Goal: Transaction & Acquisition: Book appointment/travel/reservation

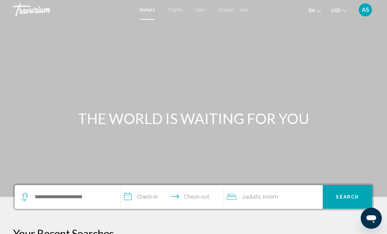
click at [228, 11] on span "Cruises" at bounding box center [226, 9] width 16 height 5
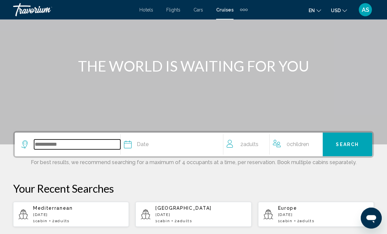
click at [51, 146] on input "Search widget" at bounding box center [77, 145] width 86 height 10
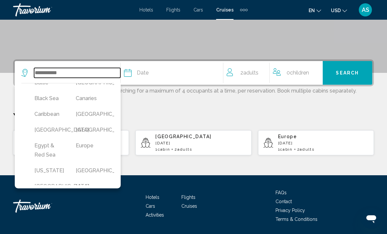
scroll to position [76, 0]
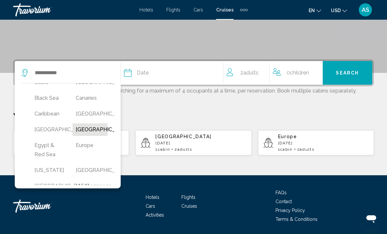
click at [83, 136] on button "[GEOGRAPHIC_DATA]" at bounding box center [90, 129] width 35 height 12
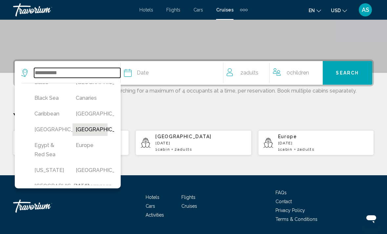
type input "**********"
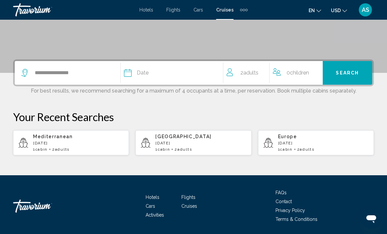
click at [153, 75] on div "Date" at bounding box center [173, 72] width 99 height 9
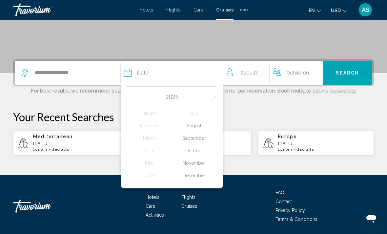
click at [193, 161] on div "November" at bounding box center [194, 163] width 45 height 12
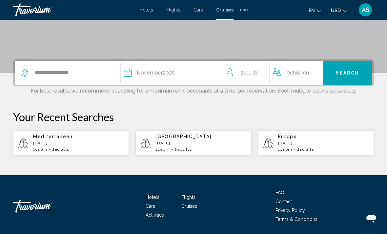
click at [243, 72] on span "2 Adult Adults" at bounding box center [250, 72] width 18 height 9
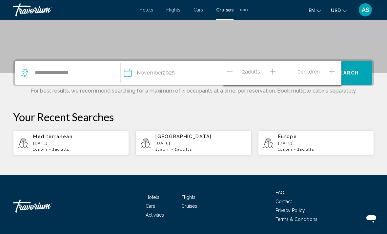
click at [332, 75] on icon "Increment children" at bounding box center [332, 72] width 6 height 8
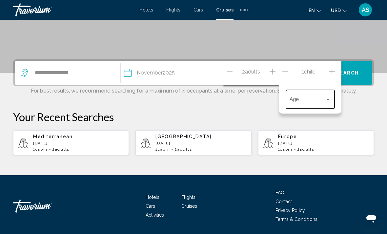
click at [303, 101] on span "Travelers: 2 adults, 1 child" at bounding box center [307, 101] width 35 height 6
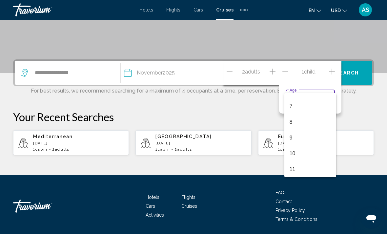
scroll to position [105, 0]
click at [286, 71] on div at bounding box center [193, 117] width 387 height 234
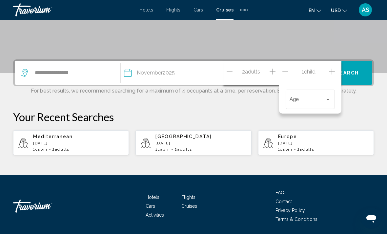
click at [272, 69] on icon "Increment adults" at bounding box center [273, 72] width 6 height 8
click at [351, 77] on button "Search" at bounding box center [348, 73] width 50 height 24
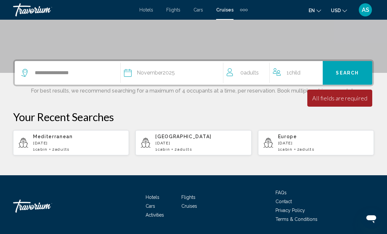
click at [251, 72] on span "Adults" at bounding box center [251, 73] width 15 height 6
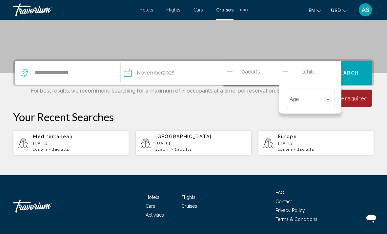
click at [281, 74] on div "1 Child Children Age" at bounding box center [310, 73] width 62 height 24
click at [288, 73] on icon "Decrement children" at bounding box center [286, 72] width 6 height 8
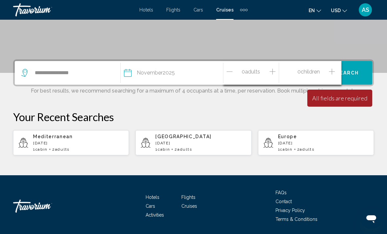
click at [261, 76] on div "0 Adult Adults" at bounding box center [253, 72] width 52 height 11
click at [274, 73] on icon "Increment adults" at bounding box center [273, 72] width 6 height 8
click at [273, 72] on icon "Increment adults" at bounding box center [273, 72] width 6 height 8
click at [275, 72] on icon "Increment adults" at bounding box center [273, 72] width 6 height 8
click at [364, 74] on button "Search" at bounding box center [348, 73] width 50 height 24
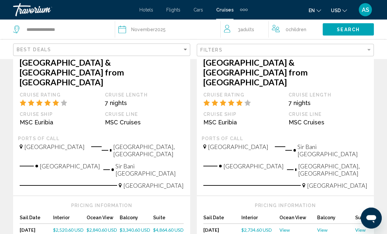
scroll to position [161, 0]
click at [72, 136] on div "Ports of call" at bounding box center [101, 139] width 167 height 6
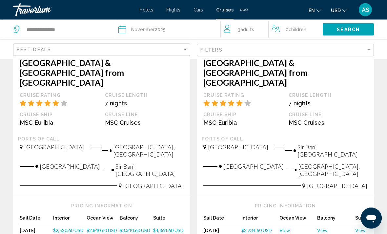
click at [86, 120] on div "MSC Euribia" at bounding box center [59, 123] width 79 height 7
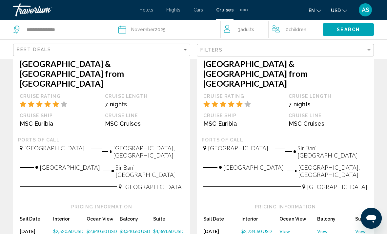
scroll to position [156, 0]
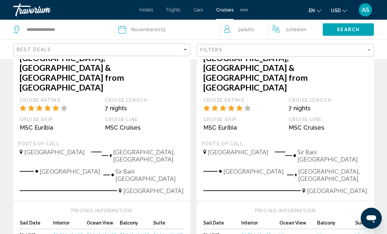
click at [62, 232] on span "$2,520.60 USD" at bounding box center [68, 235] width 31 height 6
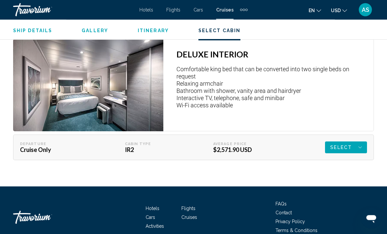
scroll to position [1012, 0]
click at [355, 142] on div "Select" at bounding box center [347, 148] width 32 height 12
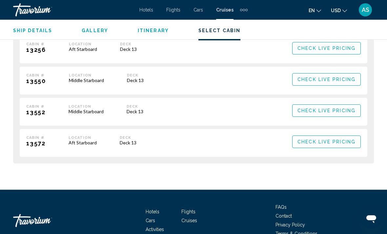
scroll to position [1611, 0]
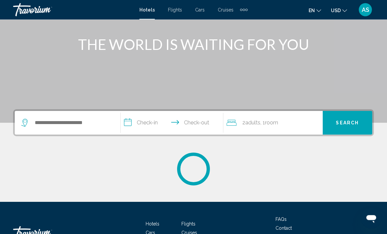
scroll to position [83, 0]
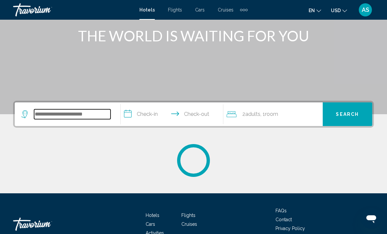
click at [77, 115] on input "Search widget" at bounding box center [72, 114] width 77 height 10
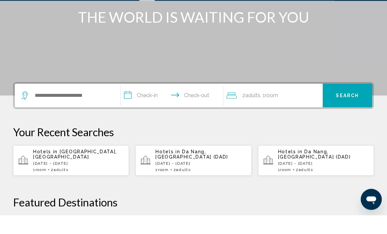
click at [81, 168] on div "Hotels in Maldives, Maldives Sun, 21 Sep - Sat, 27 Sep 1 Room rooms 2 Adult Adu…" at bounding box center [78, 179] width 91 height 23
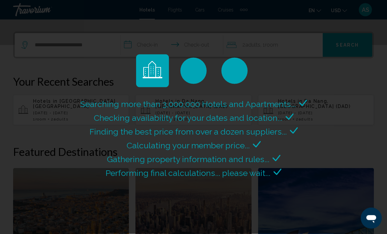
scroll to position [152, 0]
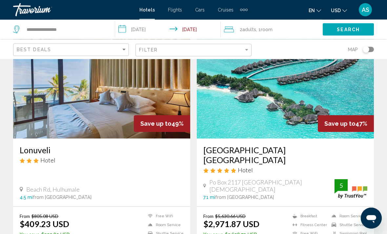
scroll to position [541, 0]
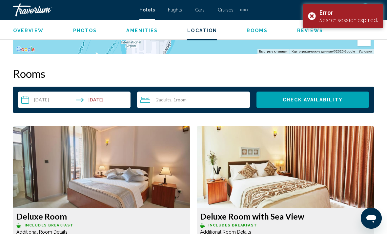
scroll to position [917, 0]
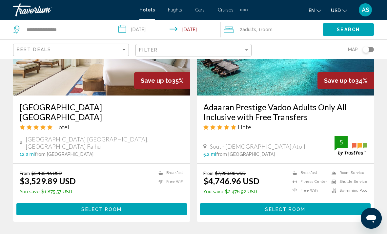
scroll to position [1372, 0]
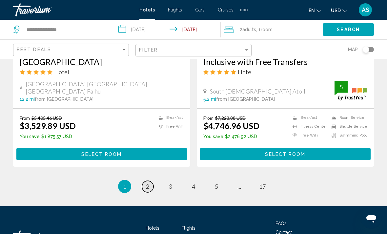
click at [146, 183] on span "2" at bounding box center [147, 186] width 3 height 7
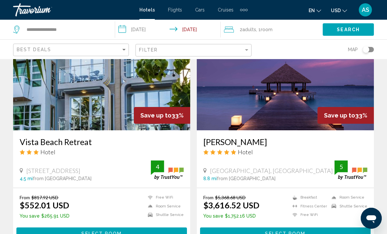
scroll to position [301, 0]
click at [78, 34] on input "**********" at bounding box center [65, 30] width 79 height 10
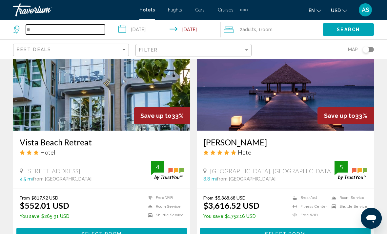
type input "*"
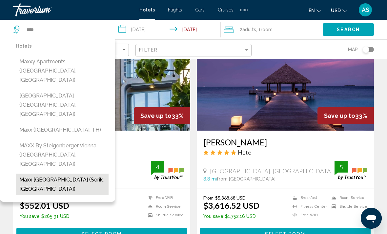
click at [54, 174] on button "Maxx Royal Belek Golf Resort (Serik, TR)" at bounding box center [62, 185] width 93 height 22
type input "**********"
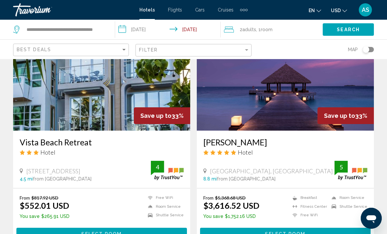
click at [128, 29] on input "**********" at bounding box center [169, 31] width 108 height 22
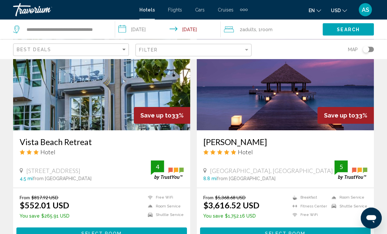
scroll to position [301, 0]
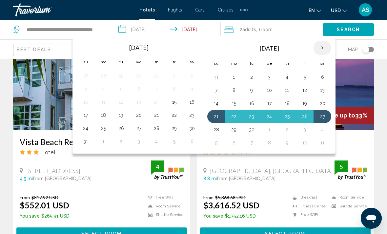
click at [326, 48] on th "Next month" at bounding box center [323, 48] width 18 height 14
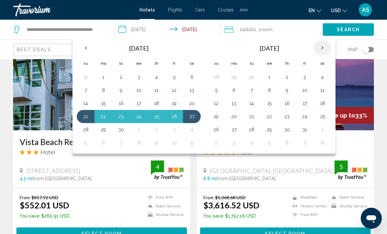
click at [318, 47] on th "Next month" at bounding box center [323, 48] width 18 height 14
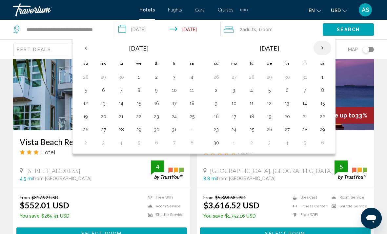
click at [320, 47] on th "Next month" at bounding box center [323, 48] width 18 height 14
click at [322, 48] on th "Next month" at bounding box center [323, 48] width 18 height 14
click at [318, 49] on th "Next month" at bounding box center [323, 48] width 18 height 14
click at [315, 48] on th "Next month" at bounding box center [323, 48] width 18 height 14
click at [317, 49] on th "Next month" at bounding box center [323, 48] width 18 height 14
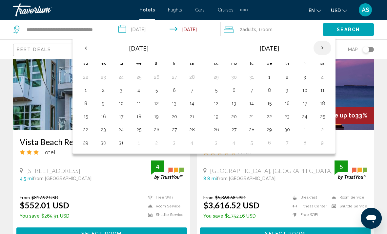
click at [316, 48] on th "Next month" at bounding box center [323, 48] width 18 height 14
click at [318, 44] on th "Next month" at bounding box center [323, 48] width 18 height 14
click at [324, 46] on th "Next month" at bounding box center [323, 48] width 18 height 14
click at [213, 86] on button "5" at bounding box center [216, 90] width 11 height 9
click at [287, 104] on button "16" at bounding box center [287, 103] width 11 height 9
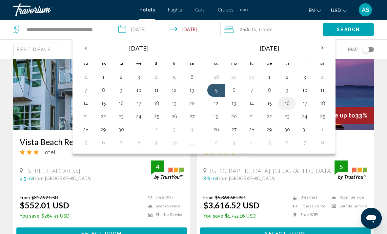
type input "**********"
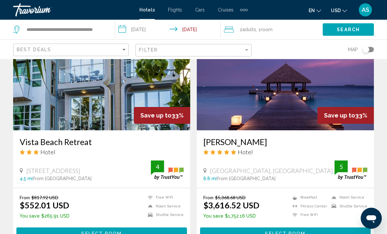
click at [280, 34] on div "2 Adult Adults , 1 Room rooms" at bounding box center [273, 30] width 99 height 20
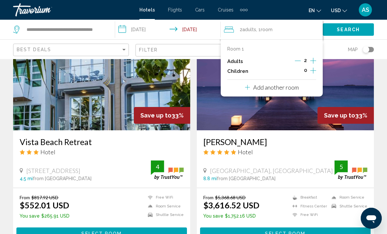
click at [295, 86] on p "Add another room" at bounding box center [277, 87] width 46 height 7
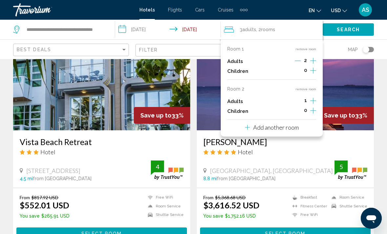
click at [312, 65] on icon "Increment adults" at bounding box center [314, 61] width 6 height 8
click at [312, 64] on icon "Increment adults" at bounding box center [314, 61] width 6 height 6
click at [312, 71] on icon "Increment children" at bounding box center [314, 71] width 6 height 8
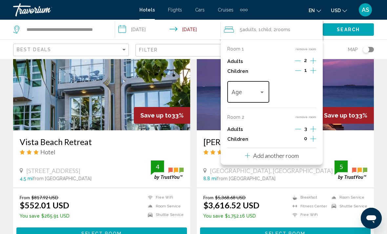
click at [258, 92] on span "Travelers: 5 adults, 1 child" at bounding box center [245, 93] width 27 height 7
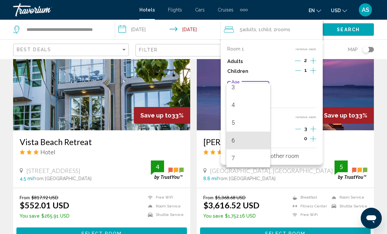
scroll to position [70, 0]
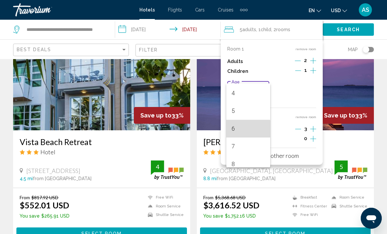
click at [246, 130] on span "6" at bounding box center [248, 129] width 33 height 18
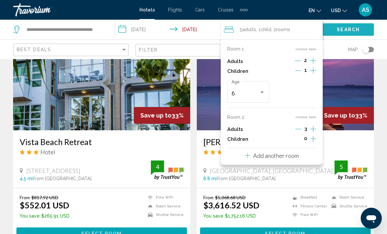
click at [343, 30] on span "Search" at bounding box center [348, 29] width 23 height 5
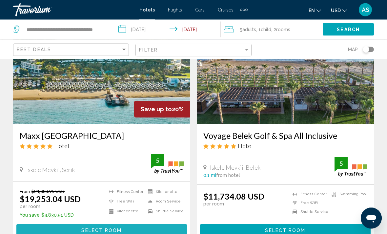
scroll to position [63, 0]
click at [99, 232] on span "Select Room" at bounding box center [101, 230] width 40 height 5
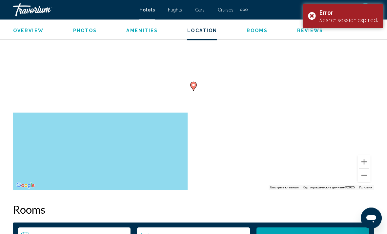
scroll to position [782, 0]
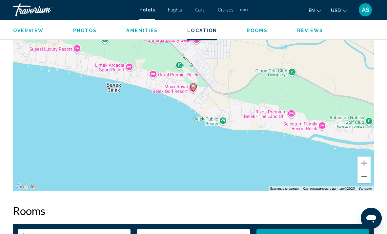
click at [313, 20] on div "Overview Photos Amenities Location Rooms Reviews Check Availability" at bounding box center [193, 30] width 387 height 20
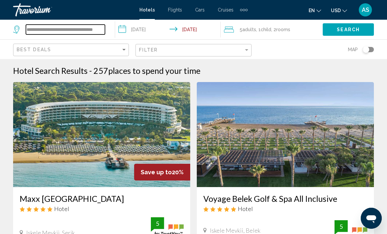
click at [100, 34] on input "**********" at bounding box center [65, 30] width 79 height 10
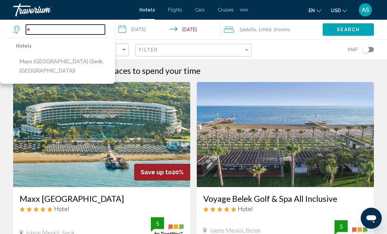
type input "*"
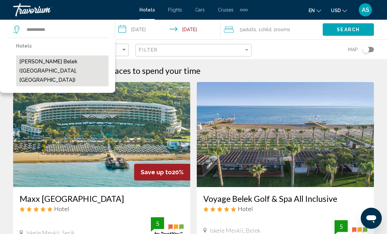
click at [77, 63] on button "Cullinan Belek (Antalya, TR)" at bounding box center [62, 70] width 93 height 31
type input "**********"
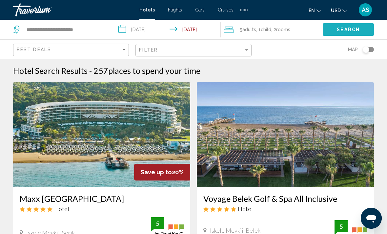
click at [340, 26] on button "Search" at bounding box center [348, 29] width 51 height 12
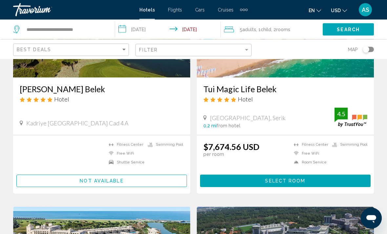
scroll to position [110, 0]
click at [64, 182] on button "Not available" at bounding box center [101, 181] width 171 height 12
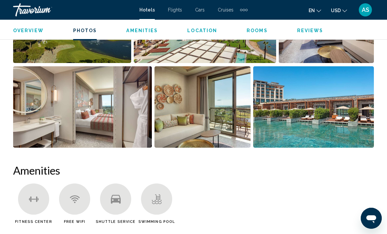
scroll to position [514, 0]
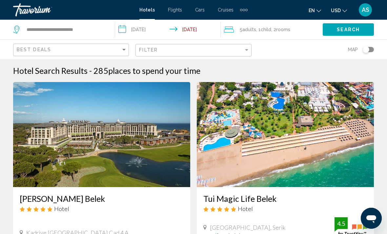
click at [256, 33] on span "5 Adult Adults" at bounding box center [248, 29] width 16 height 9
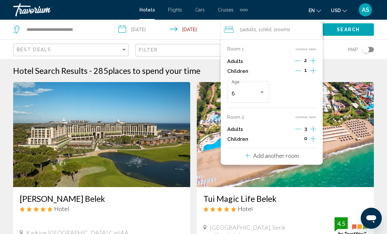
click at [304, 118] on button "remove room" at bounding box center [306, 117] width 21 height 4
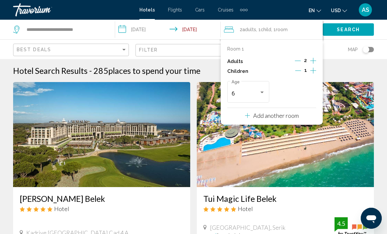
click at [293, 71] on div "Children 1" at bounding box center [272, 71] width 89 height 10
click at [298, 73] on button "Decrement children" at bounding box center [299, 71] width 6 height 8
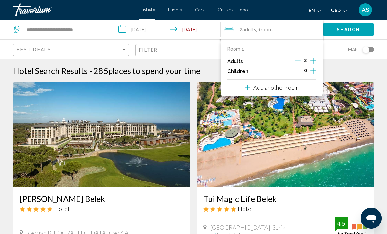
click at [338, 33] on span "Search" at bounding box center [348, 29] width 23 height 5
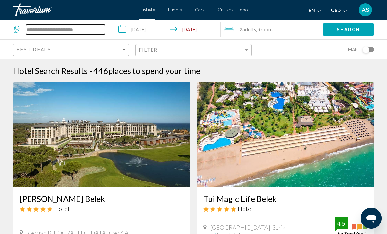
click at [91, 34] on input "**********" at bounding box center [65, 30] width 79 height 10
type input "*"
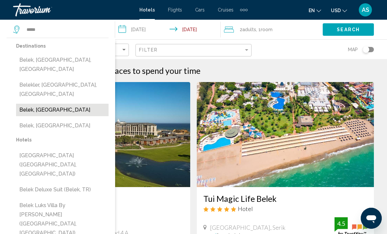
click at [38, 104] on button "Belek, Turkey" at bounding box center [62, 110] width 93 height 12
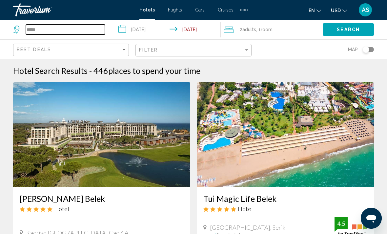
type input "**********"
click at [350, 35] on button "Search" at bounding box center [348, 29] width 51 height 12
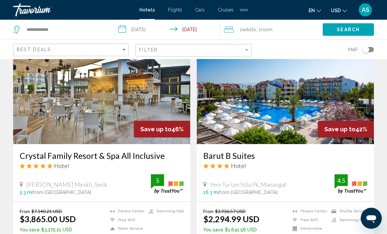
scroll to position [988, 0]
